Goal: Communication & Community: Answer question/provide support

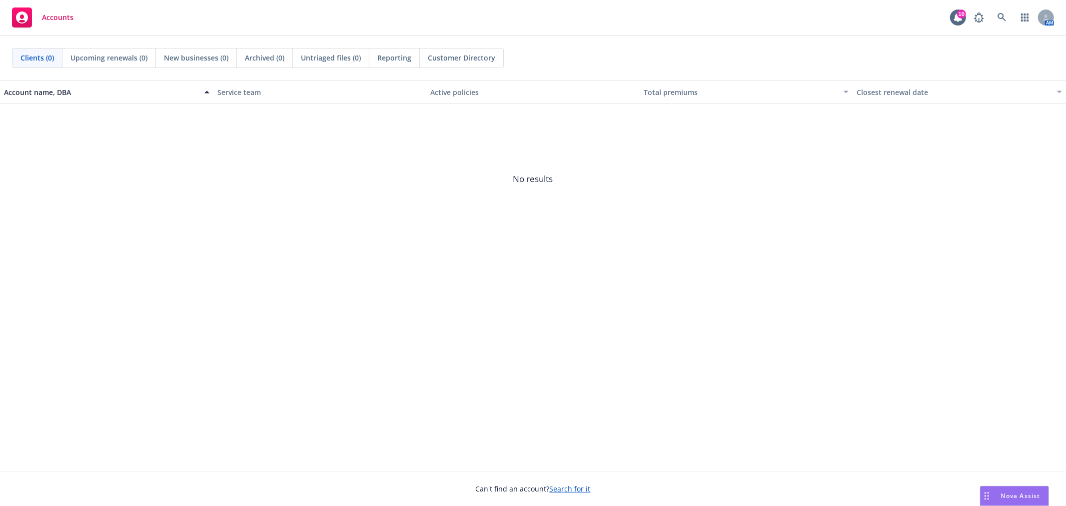
click at [1019, 496] on span "Nova Assist" at bounding box center [1020, 495] width 39 height 8
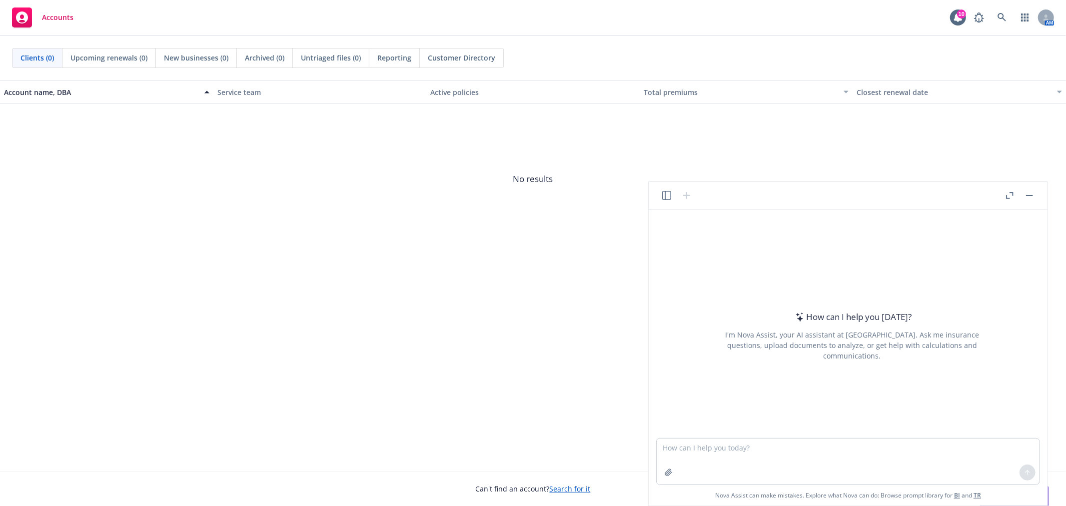
click at [671, 195] on icon "button" at bounding box center [666, 195] width 9 height 9
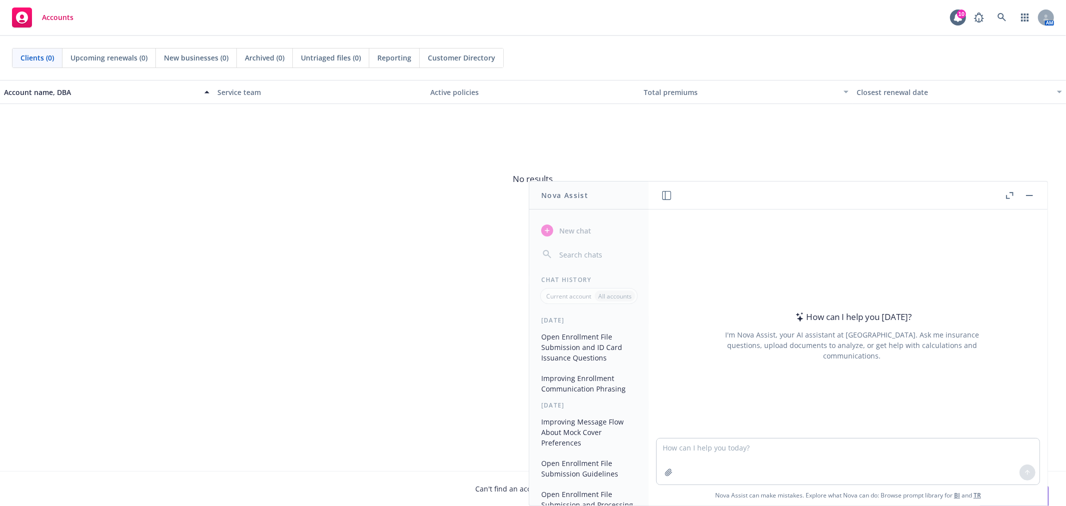
click at [600, 384] on button "Improving Enrollment Communication Phrasing" at bounding box center [588, 383] width 103 height 27
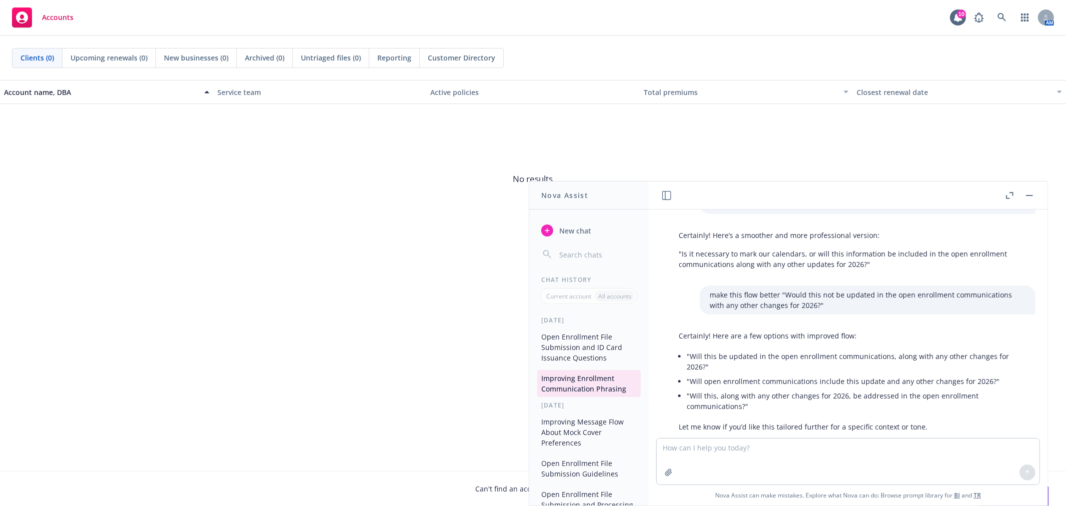
scroll to position [54, 0]
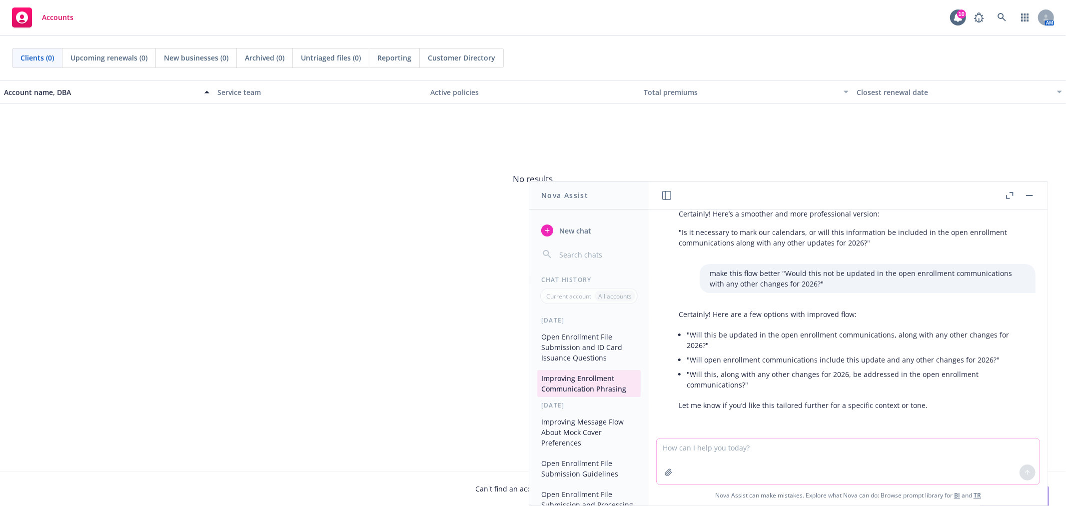
click at [801, 462] on textarea at bounding box center [848, 461] width 383 height 46
paste textarea "They liked the first photo. Can you please make a draft postcard using the comm…"
type textarea "make this flow better "They liked the first photo. Can you please make a draft …"
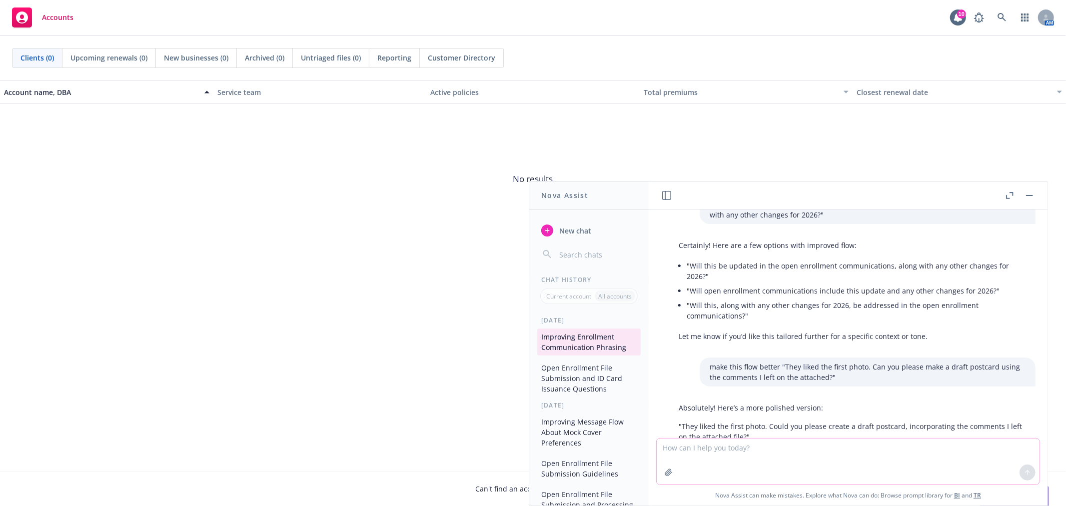
scroll to position [155, 0]
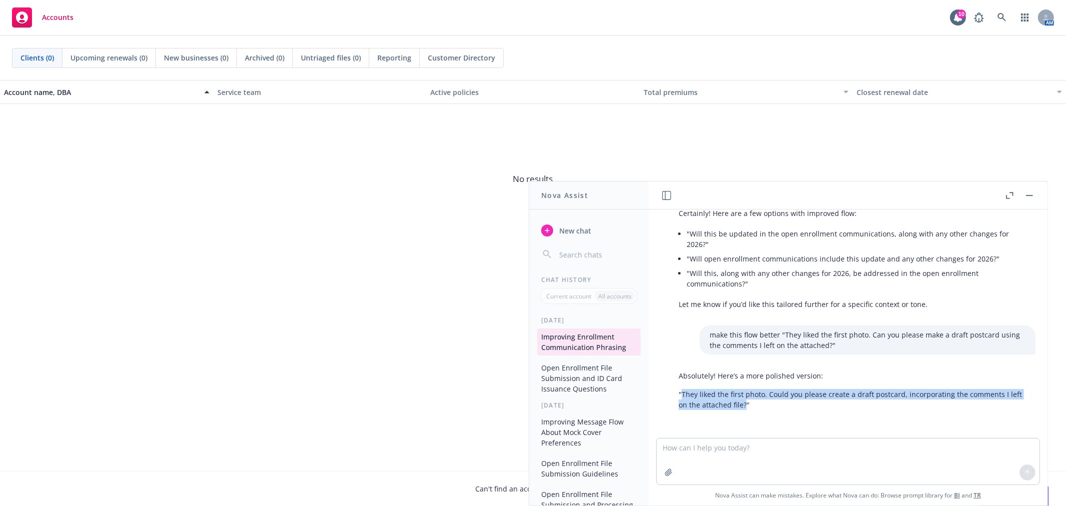
drag, startPoint x: 681, startPoint y: 393, endPoint x: 746, endPoint y: 409, distance: 66.8
click at [746, 409] on p ""They liked the first photo. Could you please create a draft postcard, incorpor…" at bounding box center [852, 399] width 347 height 21
copy p "They liked the first photo. Could you please create a draft postcard, incorpora…"
